Goal: Information Seeking & Learning: Learn about a topic

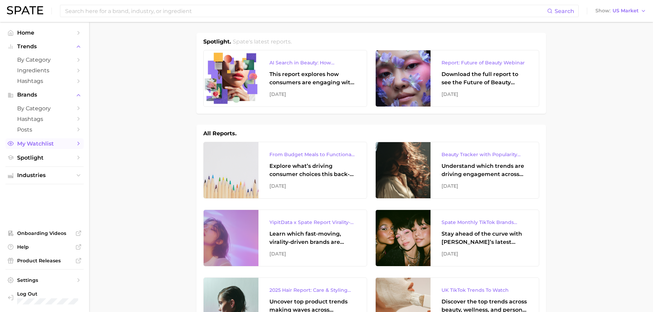
click at [53, 142] on span "My Watchlist" at bounding box center [44, 144] width 55 height 7
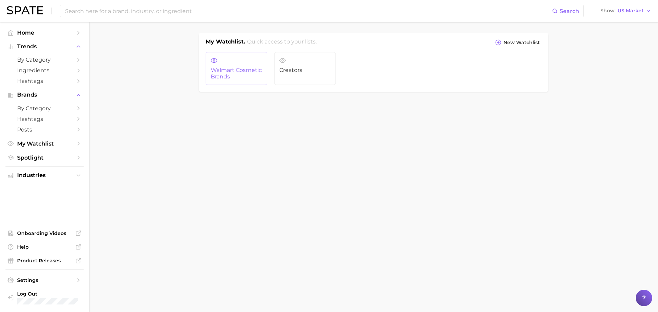
click at [239, 72] on span "Walmart Cosmetic Brands" at bounding box center [236, 73] width 51 height 13
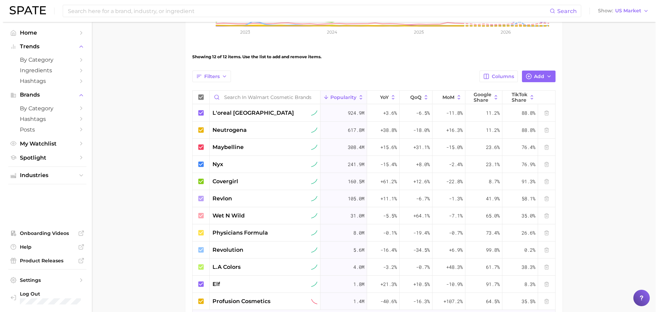
scroll to position [206, 0]
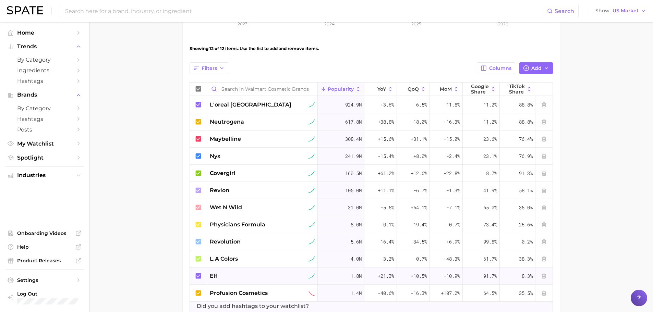
click at [212, 276] on span "elf" at bounding box center [214, 276] width 8 height 8
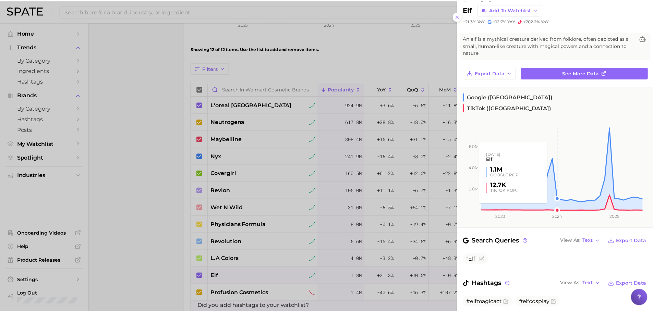
scroll to position [23, 0]
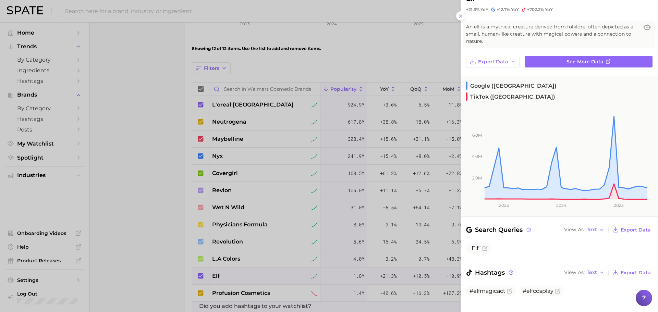
click at [150, 207] on div at bounding box center [329, 156] width 658 height 312
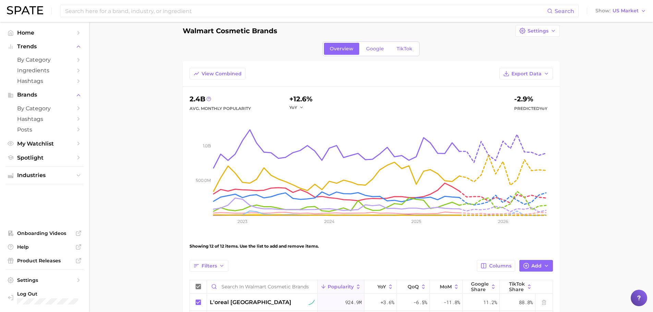
scroll to position [0, 0]
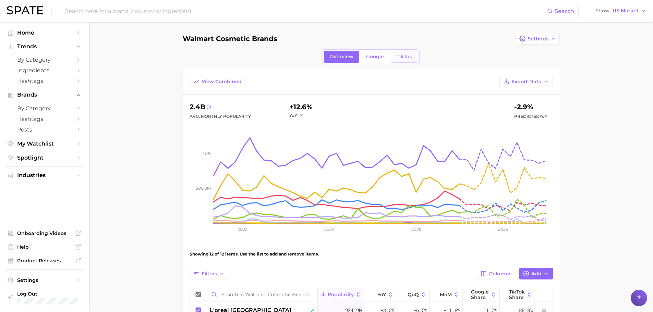
click at [405, 54] on span "TikTok" at bounding box center [405, 57] width 16 height 6
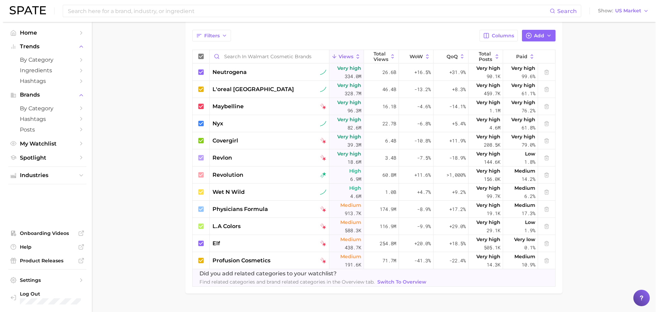
scroll to position [240, 0]
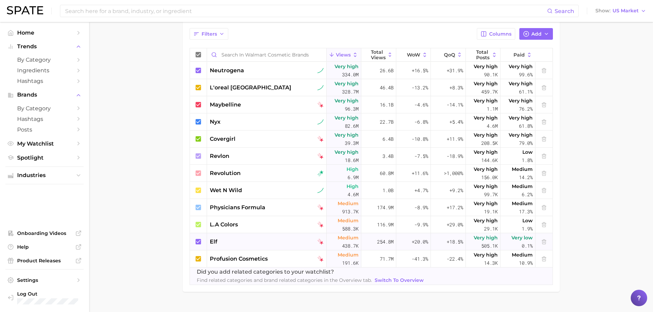
click at [220, 241] on div "elf" at bounding box center [267, 242] width 114 height 8
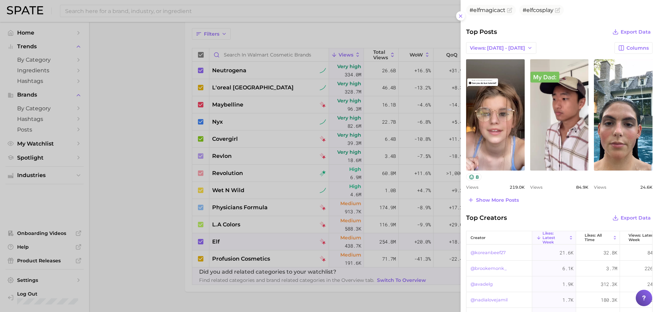
scroll to position [248, 0]
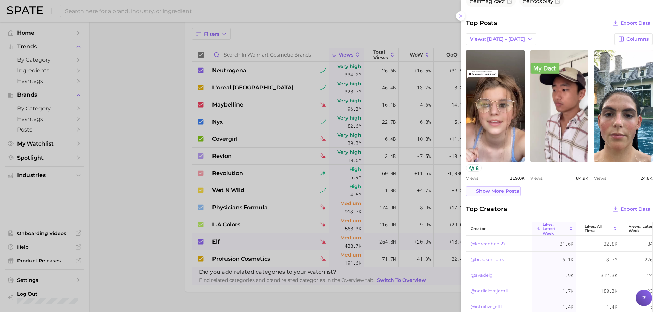
click at [496, 190] on span "Show more posts" at bounding box center [497, 192] width 43 height 6
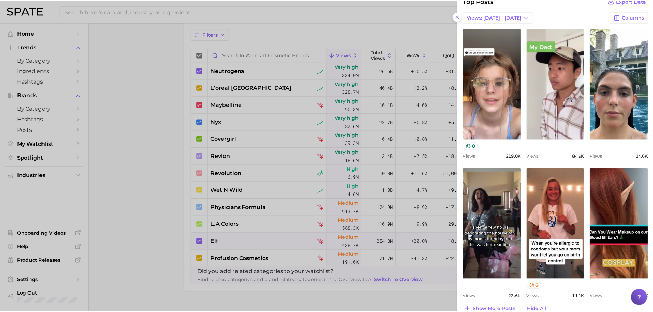
scroll to position [282, 0]
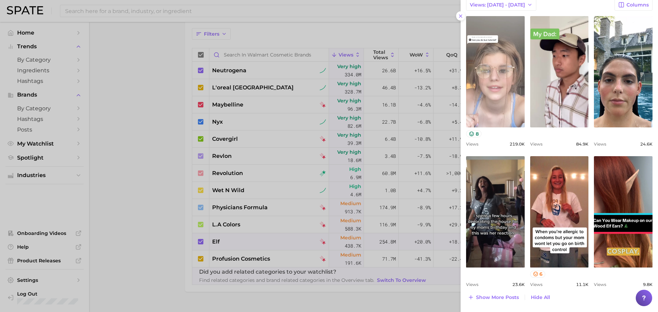
click at [512, 98] on link "view post on TikTok" at bounding box center [495, 71] width 59 height 111
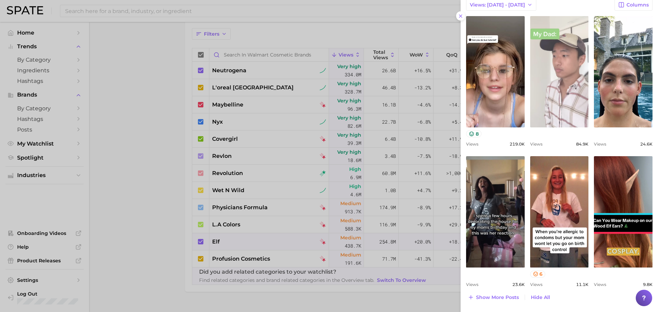
click at [552, 64] on link "view post on TikTok" at bounding box center [559, 71] width 59 height 111
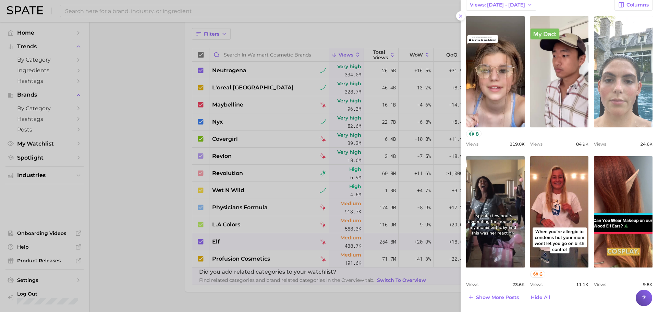
click at [626, 79] on link "view post on TikTok" at bounding box center [623, 71] width 59 height 111
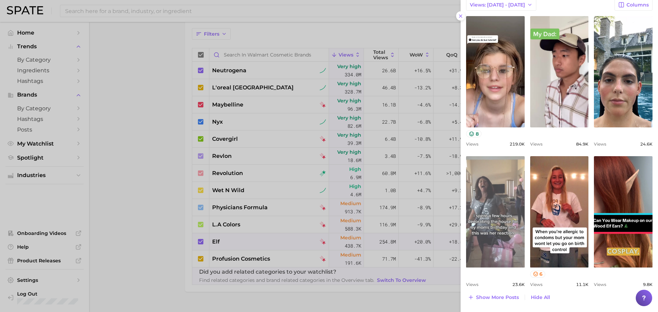
click at [488, 192] on link "view post on TikTok" at bounding box center [495, 211] width 59 height 111
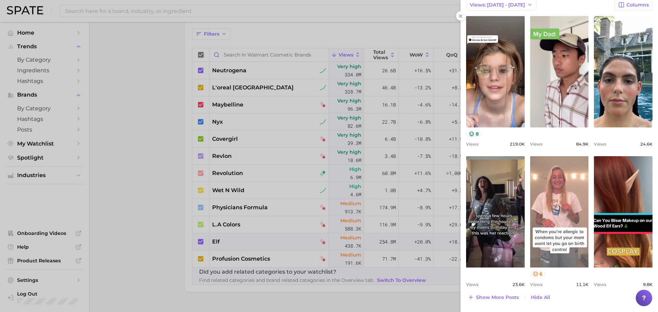
click at [566, 216] on link "view post on TikTok" at bounding box center [559, 211] width 59 height 111
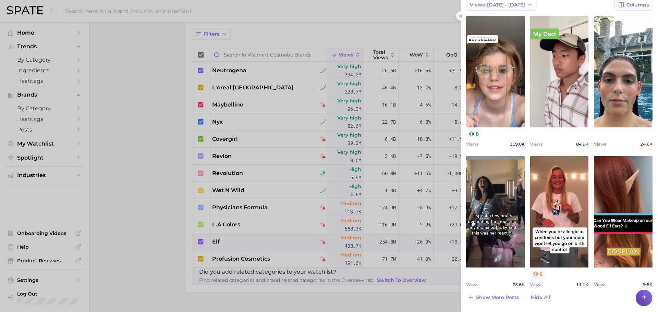
click at [460, 16] on icon at bounding box center [460, 15] width 5 height 5
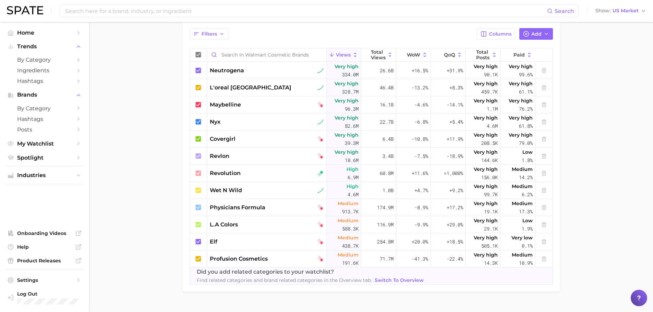
click at [394, 279] on span "Switch to Overview" at bounding box center [399, 281] width 49 height 6
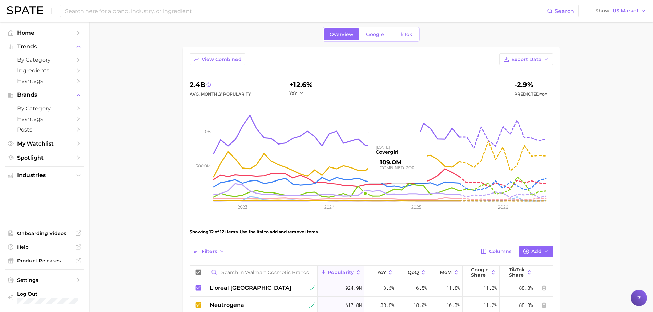
scroll to position [34, 0]
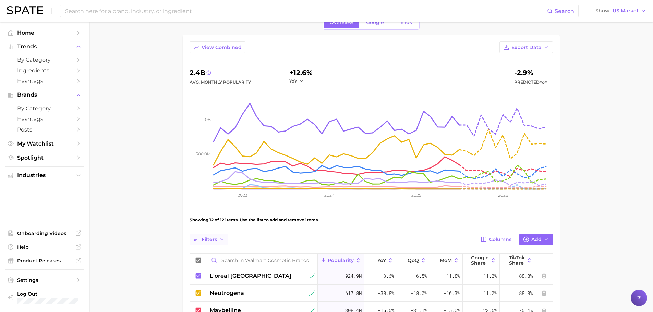
click at [205, 239] on span "Filters" at bounding box center [209, 240] width 15 height 6
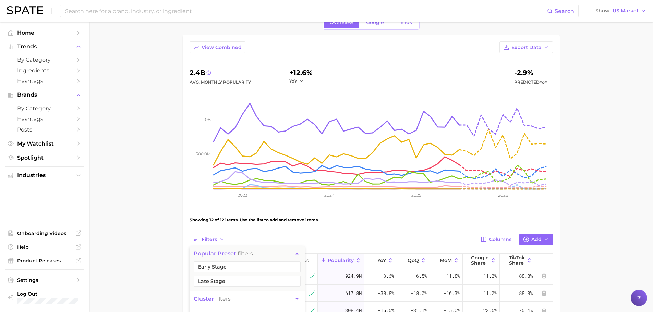
click at [168, 237] on main "Walmart Cosmetic Brands Settings Overview Google TikTok View Combined Export Da…" at bounding box center [371, 260] width 564 height 544
